Goal: Task Accomplishment & Management: Manage account settings

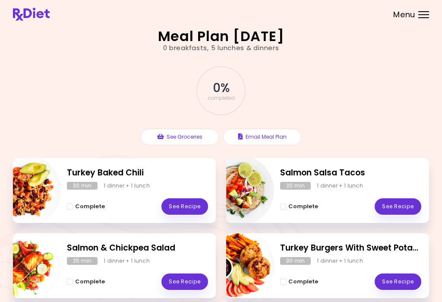
click at [425, 18] on header at bounding box center [221, 14] width 442 height 28
click at [408, 16] on span "Menu" at bounding box center [404, 15] width 22 height 8
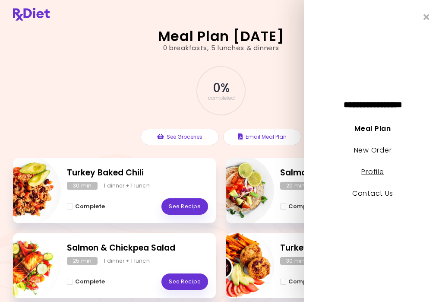
click at [378, 173] on link "Profile" at bounding box center [373, 172] width 22 height 10
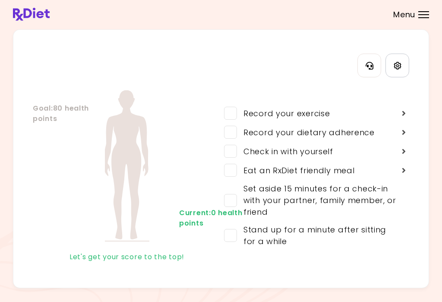
click at [400, 63] on icon "Settings" at bounding box center [397, 65] width 7 height 7
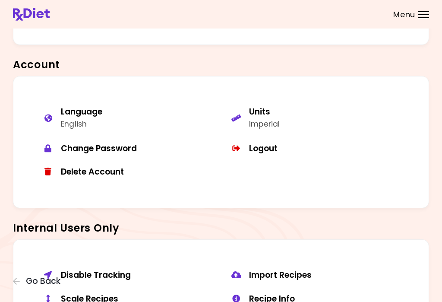
scroll to position [636, 0]
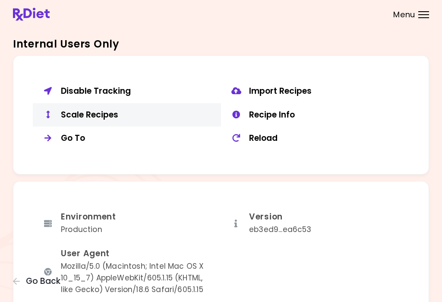
click at [98, 112] on div "Scale Recipes" at bounding box center [138, 115] width 154 height 11
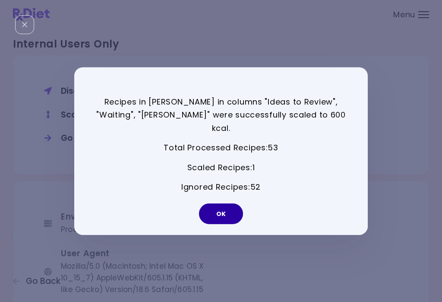
click at [224, 206] on button "OK" at bounding box center [221, 213] width 44 height 21
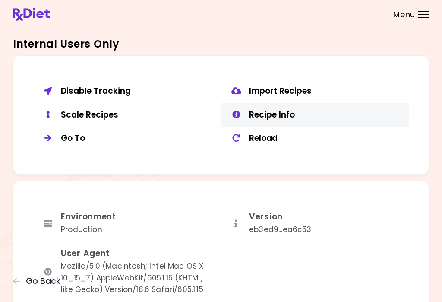
click at [267, 110] on div "Recipe Info" at bounding box center [326, 115] width 154 height 11
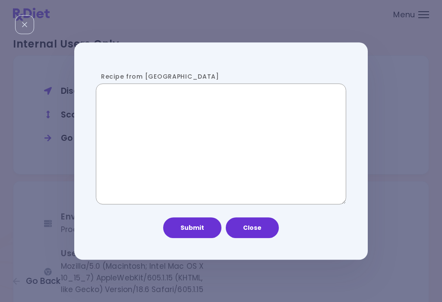
click at [189, 138] on textarea "Recipe from [GEOGRAPHIC_DATA]" at bounding box center [221, 144] width 250 height 121
paste textarea "**********"
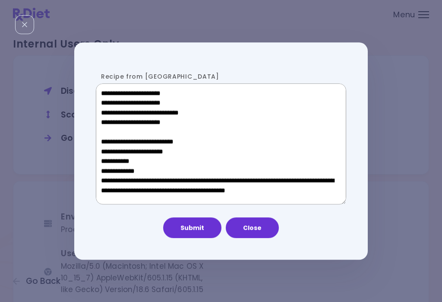
scroll to position [393, 0]
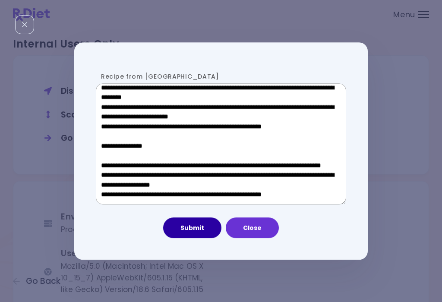
type textarea "**********"
click at [199, 231] on button "Submit" at bounding box center [192, 227] width 58 height 21
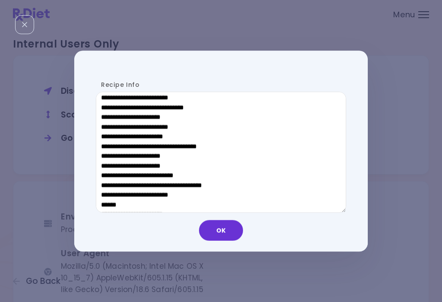
scroll to position [404, 0]
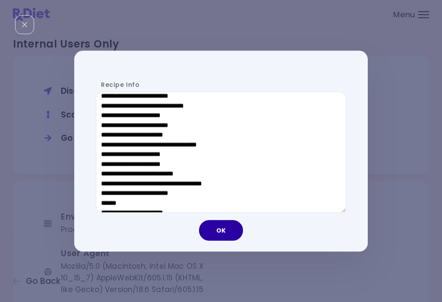
click at [219, 229] on button "OK" at bounding box center [221, 230] width 44 height 21
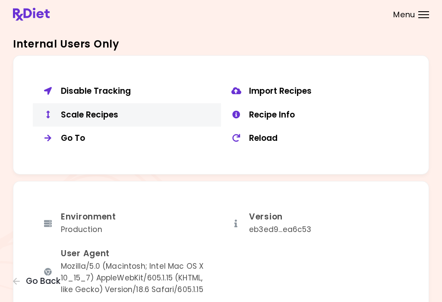
click at [68, 113] on div "Scale Recipes" at bounding box center [138, 115] width 154 height 11
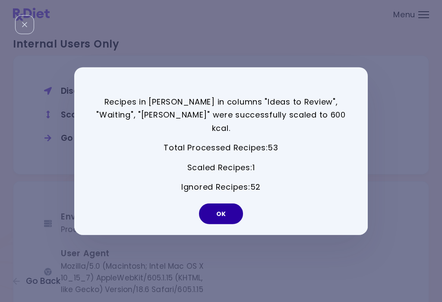
click at [218, 206] on button "OK" at bounding box center [221, 213] width 44 height 21
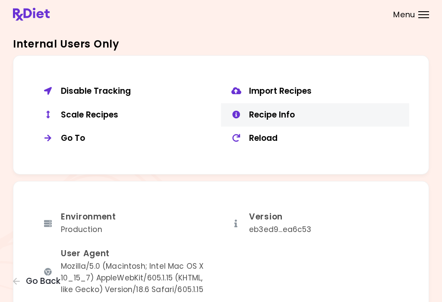
click at [298, 113] on div "Recipe Info" at bounding box center [326, 115] width 154 height 11
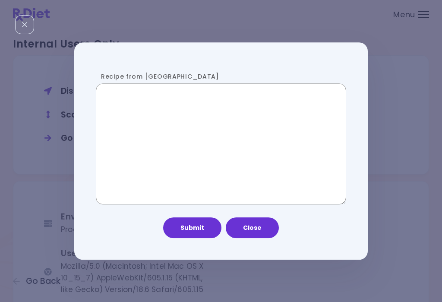
click at [217, 133] on textarea "Recipe from [GEOGRAPHIC_DATA]" at bounding box center [221, 144] width 250 height 121
paste textarea "**********"
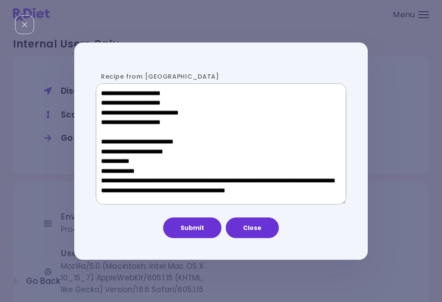
scroll to position [393, 0]
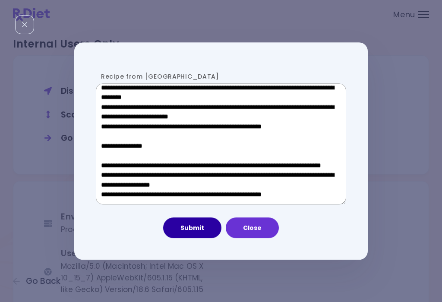
type textarea "**********"
click at [188, 228] on button "Submit" at bounding box center [192, 227] width 58 height 21
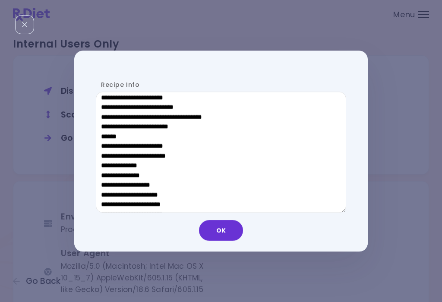
scroll to position [471, 0]
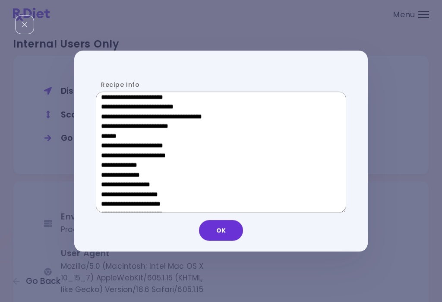
drag, startPoint x: 166, startPoint y: 133, endPoint x: 108, endPoint y: 133, distance: 57.9
click at [108, 133] on textarea "Recipe Info" at bounding box center [221, 152] width 250 height 121
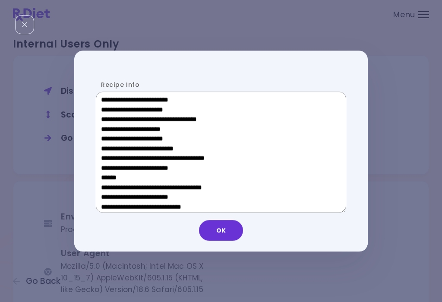
scroll to position [289, 0]
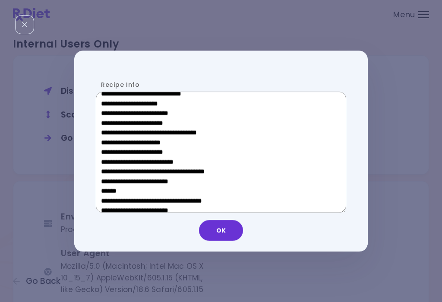
drag, startPoint x: 168, startPoint y: 144, endPoint x: 112, endPoint y: 143, distance: 56.1
click at [112, 143] on textarea "Recipe Info" at bounding box center [221, 152] width 250 height 121
click at [226, 226] on button "OK" at bounding box center [221, 230] width 44 height 21
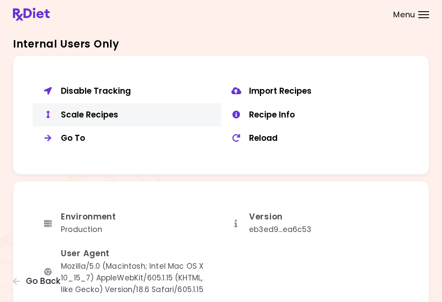
click at [92, 110] on div "Scale Recipes" at bounding box center [138, 115] width 154 height 11
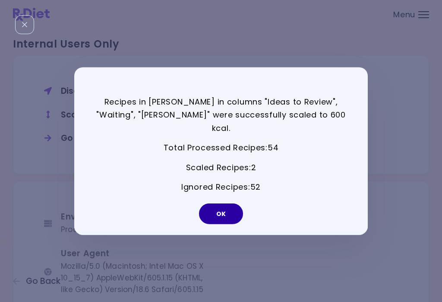
click at [225, 209] on button "OK" at bounding box center [221, 213] width 44 height 21
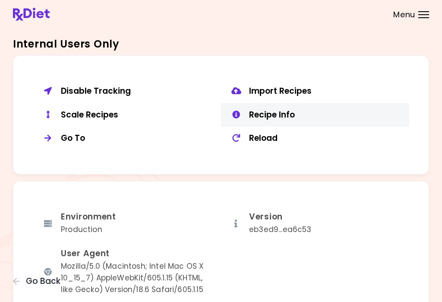
click at [279, 115] on button "Recipe Info" at bounding box center [315, 115] width 188 height 24
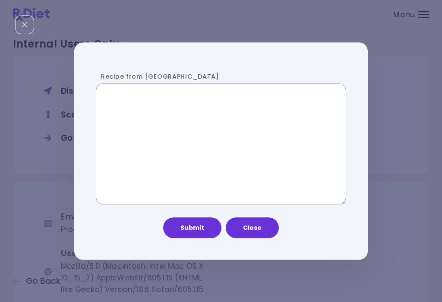
click at [213, 146] on textarea "Recipe from [GEOGRAPHIC_DATA]" at bounding box center [221, 144] width 250 height 121
paste textarea "**********"
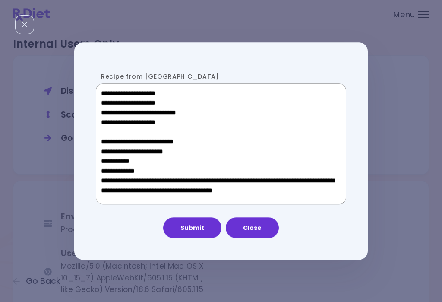
scroll to position [535, 0]
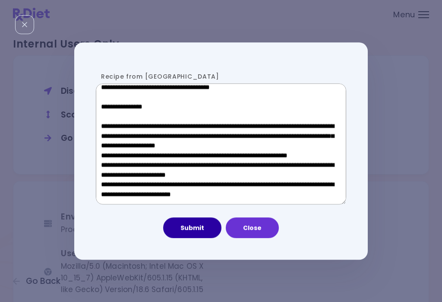
type textarea "**********"
click at [193, 231] on button "Submit" at bounding box center [192, 227] width 58 height 21
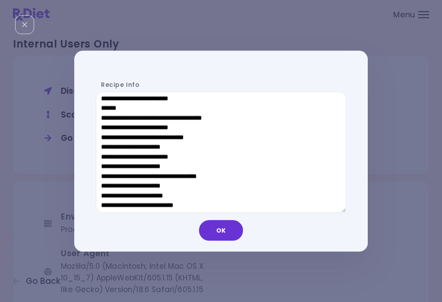
scroll to position [472, 0]
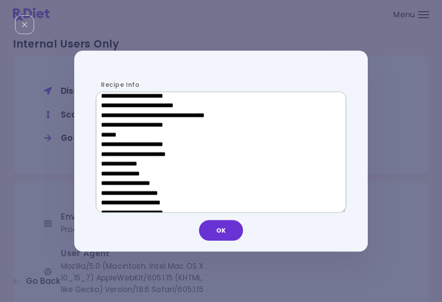
drag, startPoint x: 164, startPoint y: 131, endPoint x: 108, endPoint y: 133, distance: 55.7
click at [108, 133] on textarea "Recipe Info" at bounding box center [221, 152] width 250 height 121
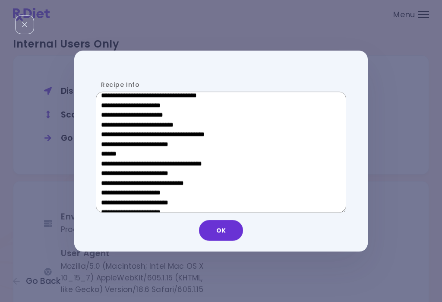
scroll to position [325, 0]
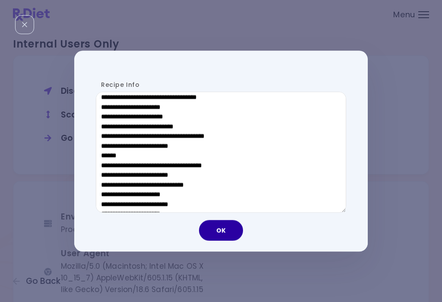
click at [225, 231] on button "OK" at bounding box center [221, 230] width 44 height 21
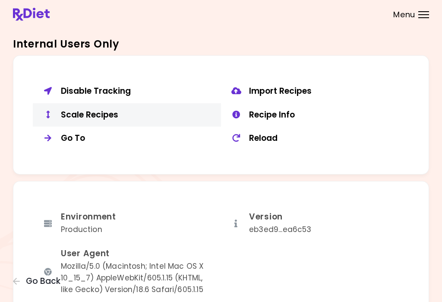
click at [82, 110] on div "Scale Recipes" at bounding box center [138, 115] width 154 height 11
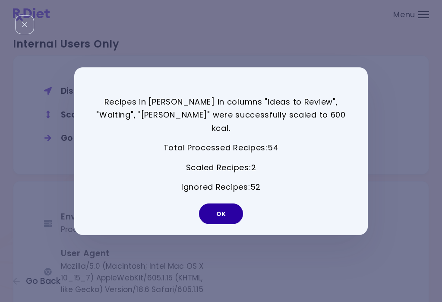
click at [206, 203] on button "OK" at bounding box center [221, 213] width 44 height 21
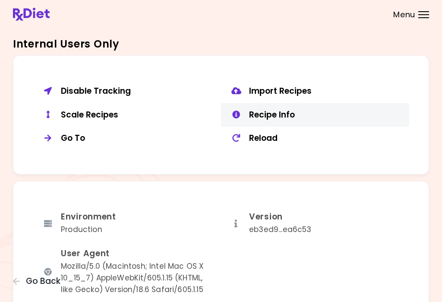
click at [269, 110] on div "Recipe Info" at bounding box center [326, 115] width 154 height 11
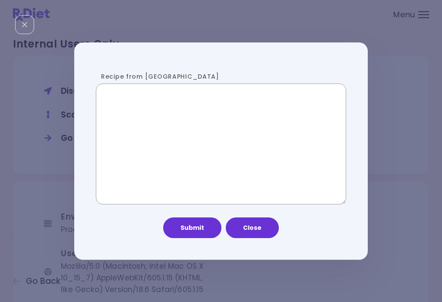
click at [181, 133] on textarea "Recipe from [GEOGRAPHIC_DATA]" at bounding box center [221, 144] width 250 height 121
paste textarea "**********"
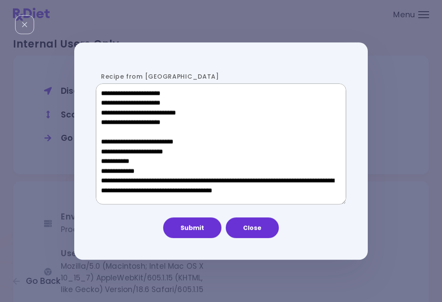
scroll to position [535, 0]
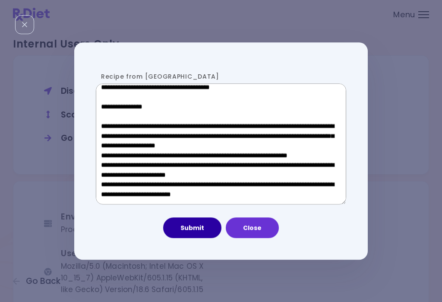
type textarea "**********"
click at [196, 228] on button "Submit" at bounding box center [192, 227] width 58 height 21
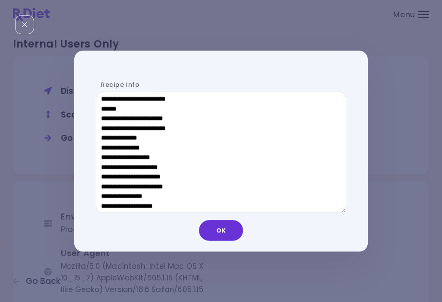
scroll to position [474, 0]
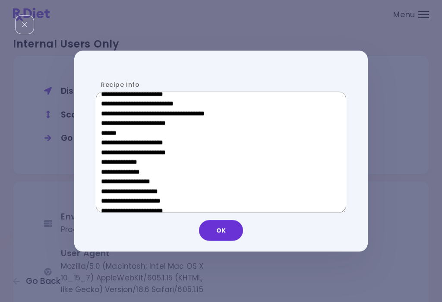
drag, startPoint x: 164, startPoint y: 131, endPoint x: 108, endPoint y: 130, distance: 56.1
click at [108, 130] on textarea "Recipe Info" at bounding box center [221, 152] width 250 height 121
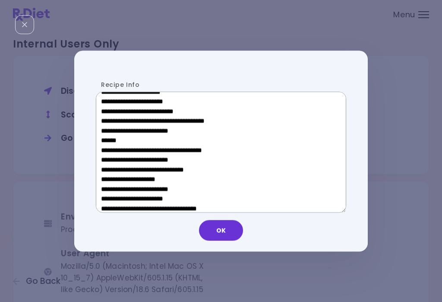
scroll to position [321, 0]
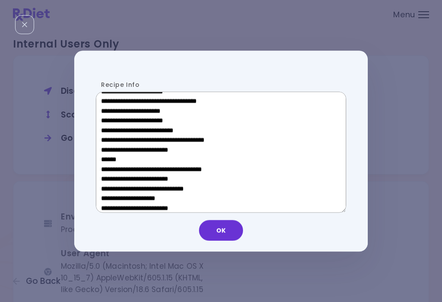
drag, startPoint x: 164, startPoint y: 111, endPoint x: 114, endPoint y: 113, distance: 50.5
click at [114, 113] on textarea "Recipe Info" at bounding box center [221, 152] width 250 height 121
click at [227, 233] on button "OK" at bounding box center [221, 230] width 44 height 21
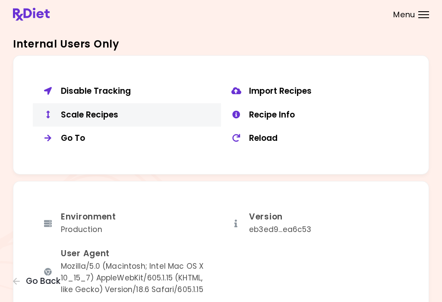
click at [104, 111] on div "Scale Recipes" at bounding box center [138, 115] width 154 height 11
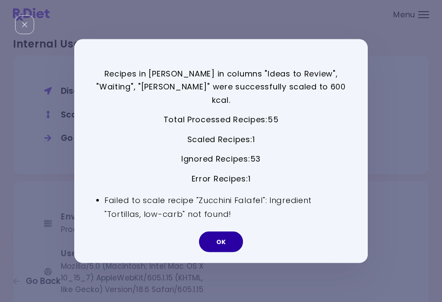
click at [216, 235] on button "OK" at bounding box center [221, 241] width 44 height 21
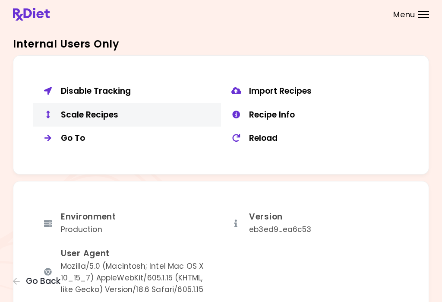
click at [112, 111] on div "Scale Recipes" at bounding box center [138, 115] width 154 height 11
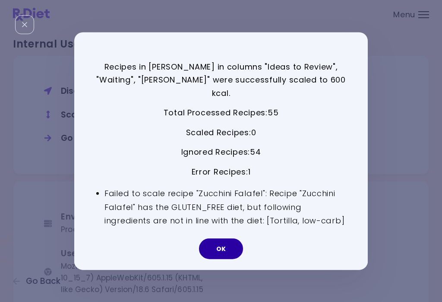
click at [226, 250] on button "OK" at bounding box center [221, 248] width 44 height 21
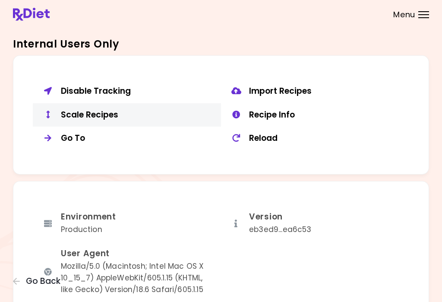
click at [104, 110] on div "Scale Recipes" at bounding box center [138, 115] width 154 height 11
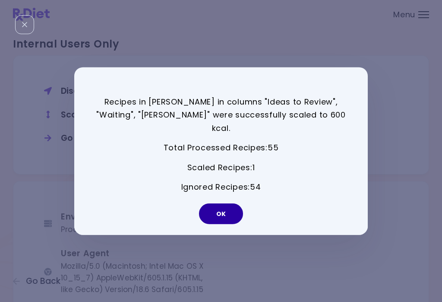
click at [237, 209] on button "OK" at bounding box center [221, 213] width 44 height 21
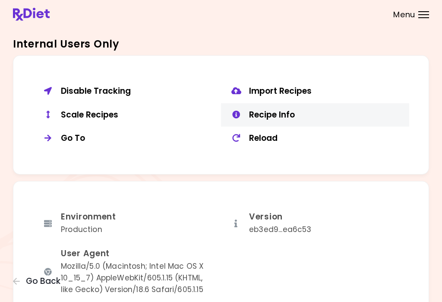
click at [288, 110] on div "Recipe Info" at bounding box center [326, 115] width 154 height 11
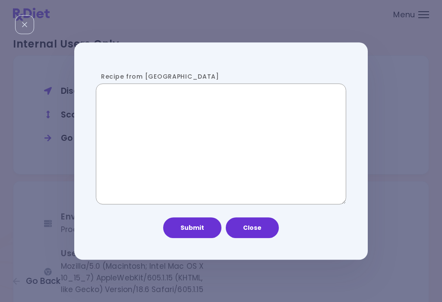
click at [196, 140] on textarea "Recipe from [GEOGRAPHIC_DATA]" at bounding box center [221, 144] width 250 height 121
paste textarea "**********"
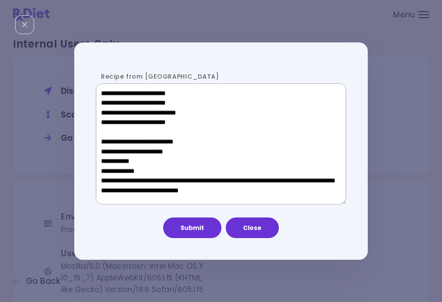
scroll to position [535, 0]
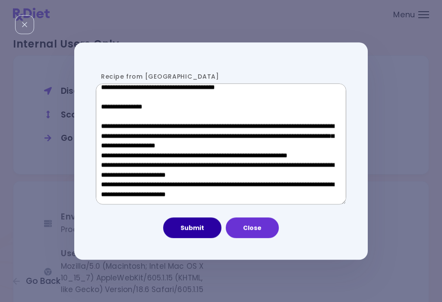
type textarea "**********"
click at [197, 227] on button "Submit" at bounding box center [192, 227] width 58 height 21
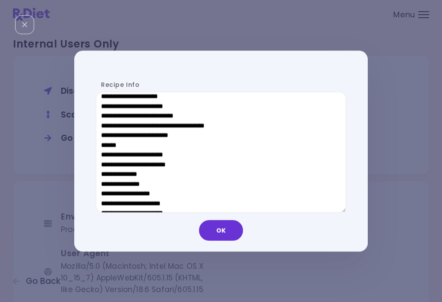
scroll to position [462, 0]
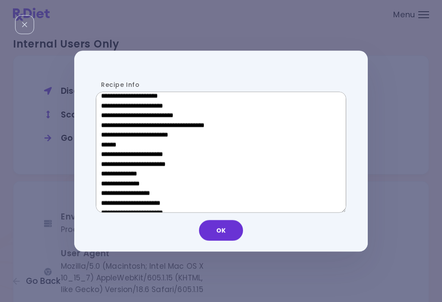
drag, startPoint x: 165, startPoint y: 141, endPoint x: 107, endPoint y: 142, distance: 58.7
click at [107, 142] on textarea "Recipe Info" at bounding box center [221, 152] width 250 height 121
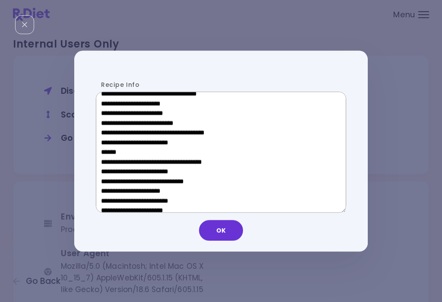
scroll to position [328, 0]
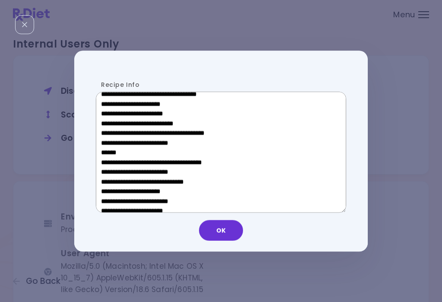
drag, startPoint x: 170, startPoint y: 107, endPoint x: 114, endPoint y: 108, distance: 55.3
click at [114, 108] on textarea "Recipe Info" at bounding box center [221, 152] width 250 height 121
click at [223, 234] on button "OK" at bounding box center [221, 230] width 44 height 21
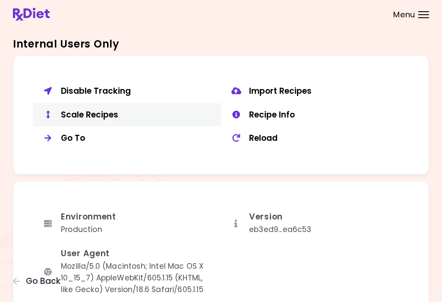
click at [82, 110] on div "Scale Recipes" at bounding box center [138, 115] width 154 height 11
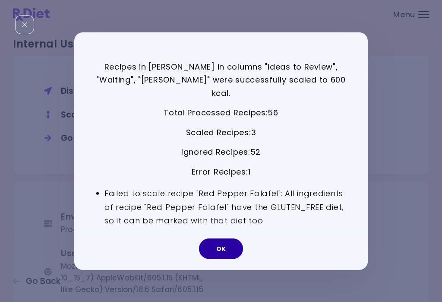
click at [230, 243] on button "OK" at bounding box center [221, 248] width 44 height 21
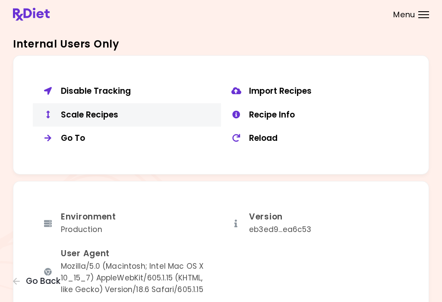
click at [92, 110] on div "Scale Recipes" at bounding box center [138, 115] width 154 height 11
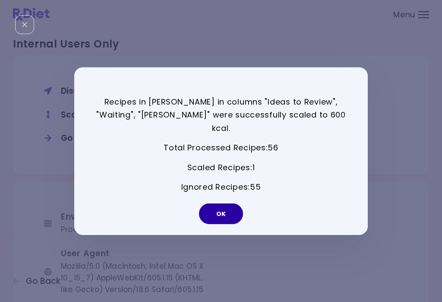
click at [224, 203] on button "OK" at bounding box center [221, 213] width 44 height 21
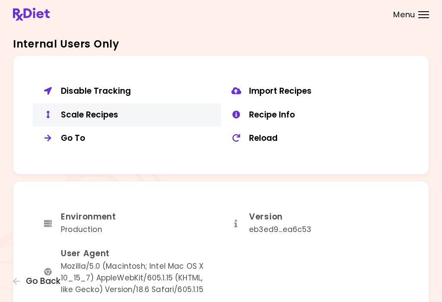
click at [99, 110] on div "Scale Recipes" at bounding box center [138, 115] width 154 height 11
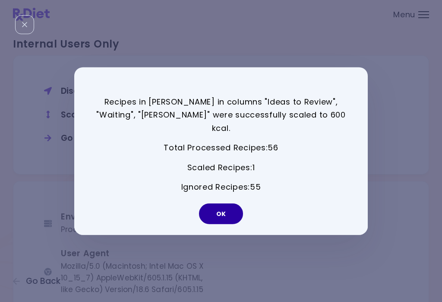
click at [221, 209] on button "OK" at bounding box center [221, 213] width 44 height 21
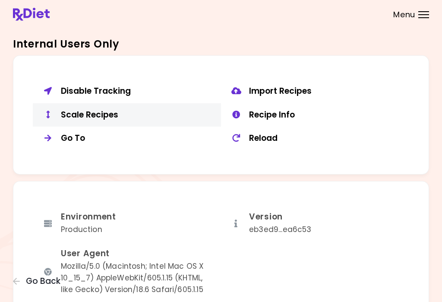
click at [112, 117] on button "Scale Recipes" at bounding box center [127, 115] width 188 height 24
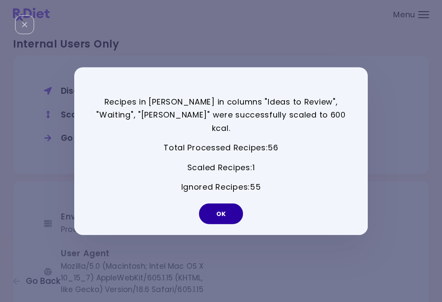
click at [230, 203] on button "OK" at bounding box center [221, 213] width 44 height 21
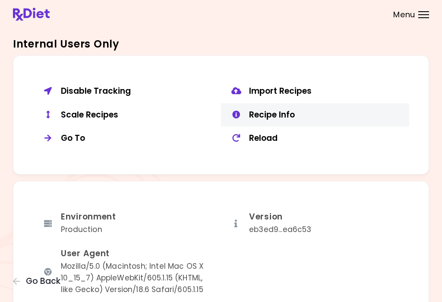
click at [278, 110] on div "Recipe Info" at bounding box center [326, 115] width 154 height 11
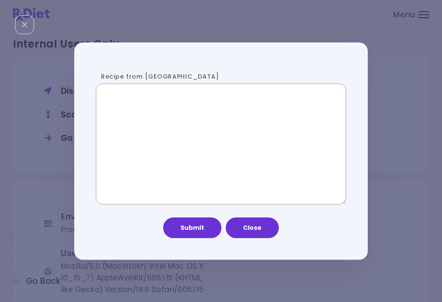
click at [201, 119] on textarea "Recipe from [GEOGRAPHIC_DATA]" at bounding box center [221, 144] width 250 height 121
paste textarea "**********"
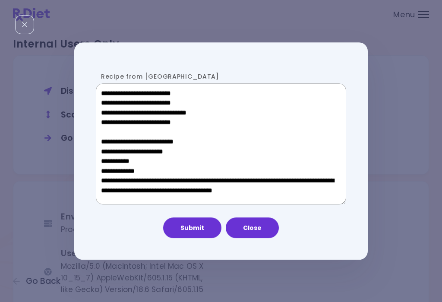
scroll to position [592, 0]
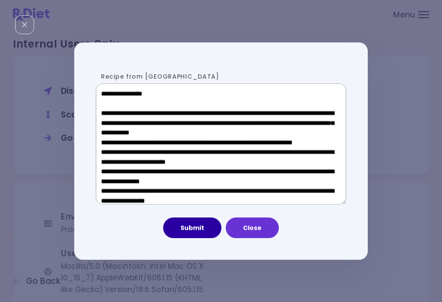
type textarea "**********"
click at [205, 227] on button "Submit" at bounding box center [192, 227] width 58 height 21
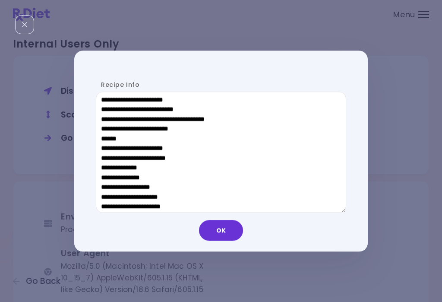
scroll to position [469, 0]
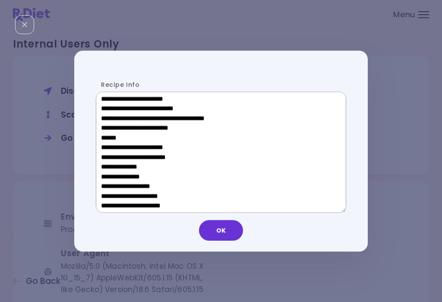
drag, startPoint x: 167, startPoint y: 136, endPoint x: 99, endPoint y: 135, distance: 67.8
click at [99, 135] on textarea "Recipe Info" at bounding box center [221, 152] width 250 height 121
click at [275, 147] on textarea "Recipe Info" at bounding box center [221, 152] width 250 height 121
drag, startPoint x: 167, startPoint y: 134, endPoint x: 108, endPoint y: 135, distance: 58.7
click at [108, 135] on textarea "Recipe Info" at bounding box center [221, 152] width 250 height 121
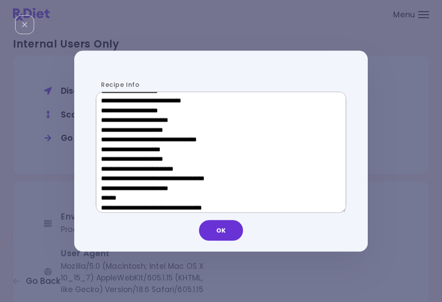
scroll to position [276, 0]
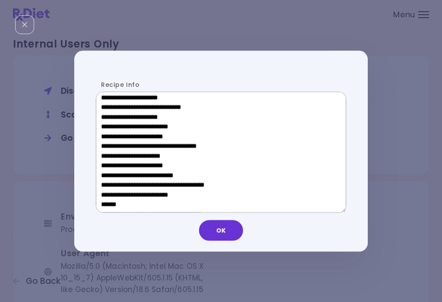
drag, startPoint x: 172, startPoint y: 158, endPoint x: 114, endPoint y: 158, distance: 58.3
click at [114, 158] on textarea "Recipe Info" at bounding box center [221, 152] width 250 height 121
click at [222, 228] on button "OK" at bounding box center [221, 230] width 44 height 21
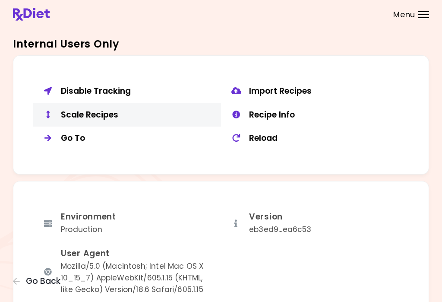
click at [104, 114] on div "Scale Recipes" at bounding box center [138, 115] width 154 height 11
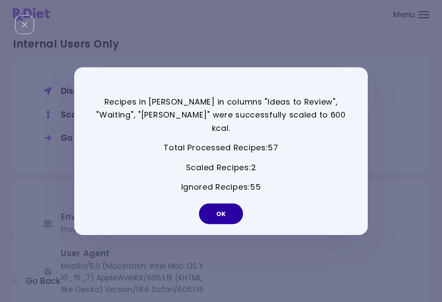
click at [213, 203] on button "OK" at bounding box center [221, 213] width 44 height 21
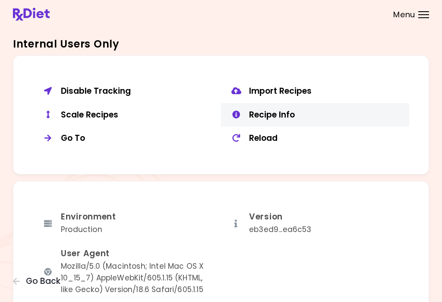
click at [299, 104] on button "Recipe Info" at bounding box center [315, 115] width 188 height 24
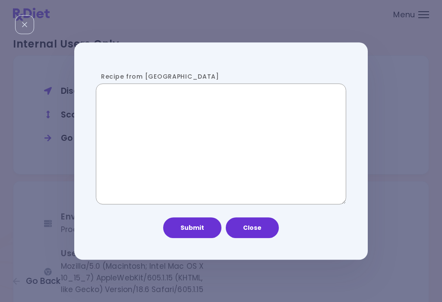
click at [206, 135] on textarea "Recipe from [GEOGRAPHIC_DATA]" at bounding box center [221, 144] width 250 height 121
paste textarea "**********"
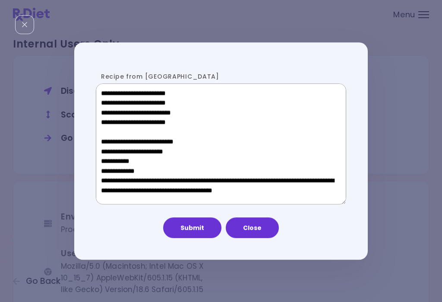
scroll to position [535, 0]
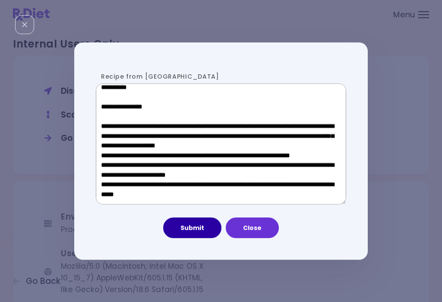
type textarea "**********"
click at [208, 230] on button "Submit" at bounding box center [192, 227] width 58 height 21
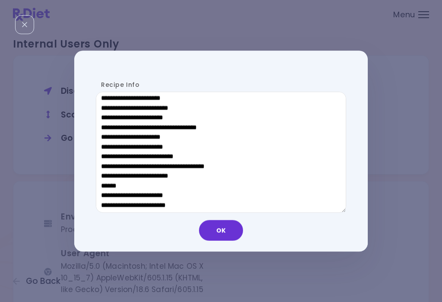
scroll to position [424, 0]
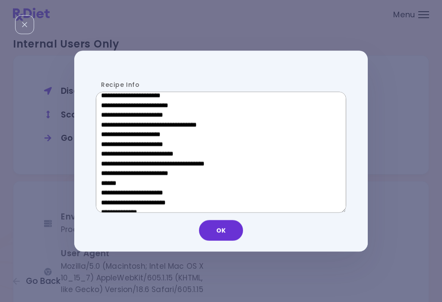
drag, startPoint x: 169, startPoint y: 179, endPoint x: 108, endPoint y: 182, distance: 61.0
click at [108, 182] on textarea "Recipe Info" at bounding box center [221, 152] width 250 height 121
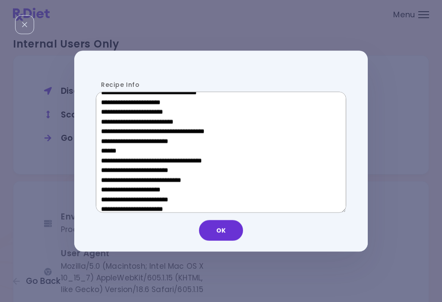
scroll to position [271, 0]
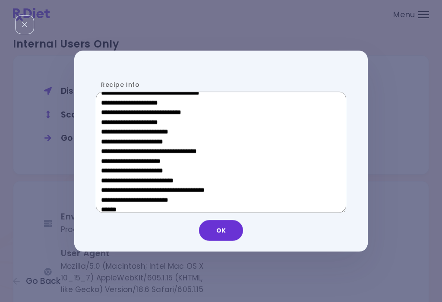
drag, startPoint x: 164, startPoint y: 165, endPoint x: 114, endPoint y: 164, distance: 50.5
click at [114, 164] on textarea "Recipe Info" at bounding box center [221, 152] width 250 height 121
click at [23, 27] on icon "Close" at bounding box center [24, 24] width 5 height 5
